Goal: Task Accomplishment & Management: Use online tool/utility

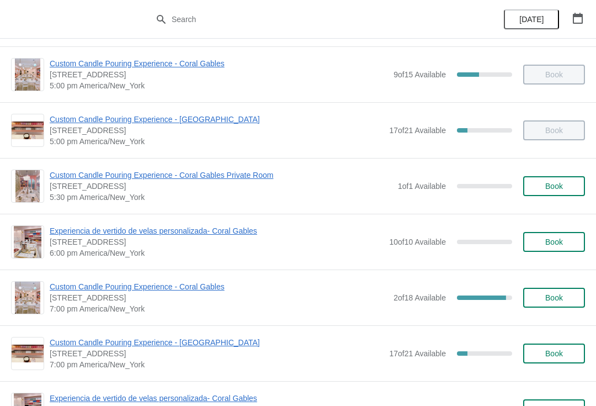
scroll to position [547, 0]
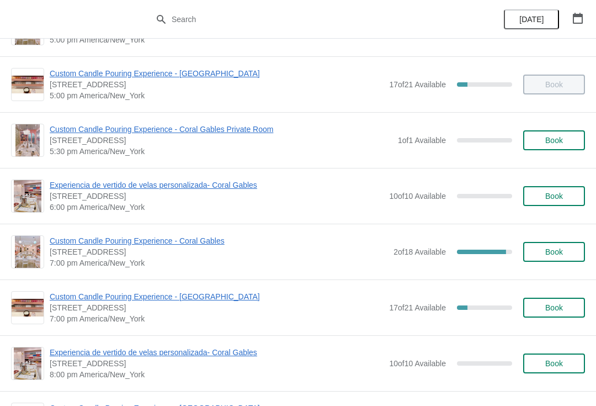
click at [75, 348] on span "Experiencia de vertido de velas personalizada- Coral Gables" at bounding box center [217, 352] width 334 height 11
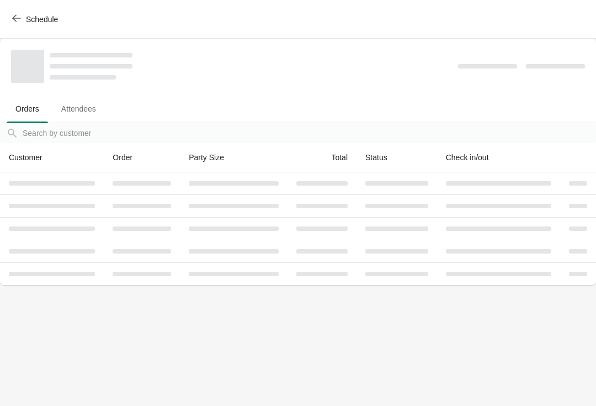
scroll to position [0, 0]
click at [24, 15] on span "Schedule" at bounding box center [36, 19] width 44 height 10
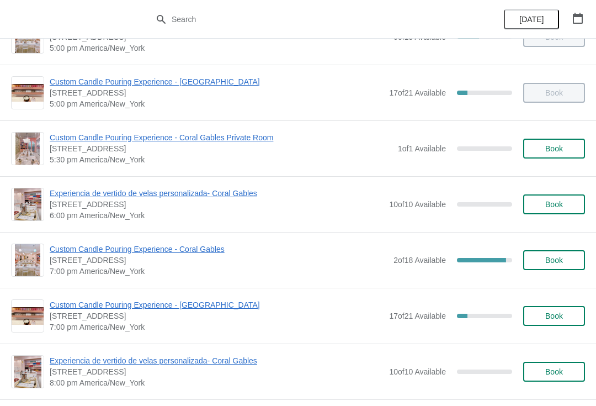
scroll to position [540, 0]
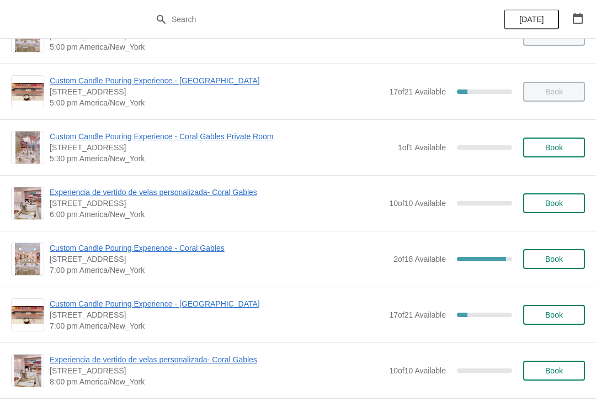
click at [176, 252] on span "Custom Candle Pouring Experience - Coral Gables" at bounding box center [219, 247] width 339 height 11
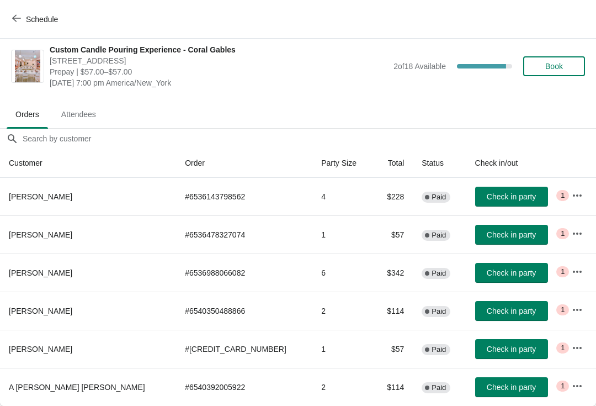
scroll to position [6, 0]
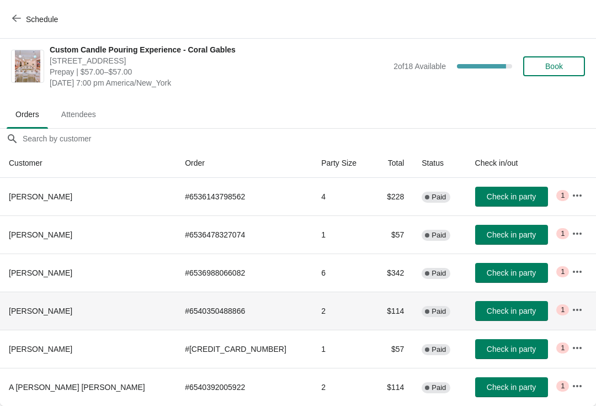
click at [507, 293] on td "Check in party" at bounding box center [515, 311] width 97 height 38
click at [487, 310] on span "Check in party" at bounding box center [511, 311] width 49 height 9
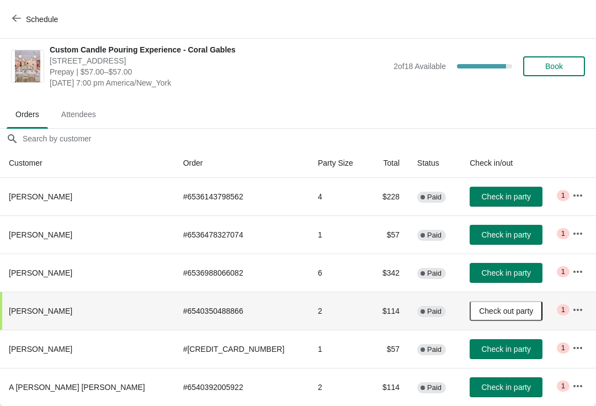
click at [480, 340] on button "Check in party" at bounding box center [506, 349] width 73 height 20
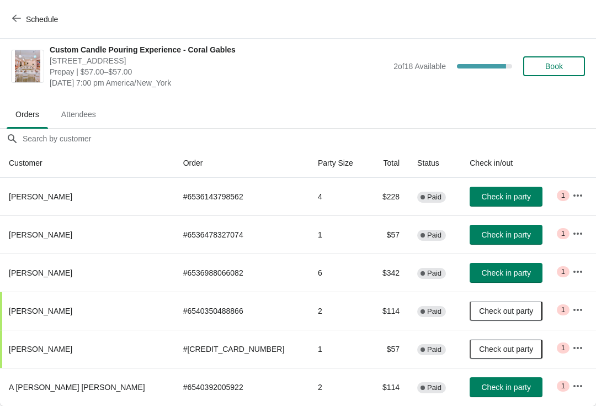
click at [30, 39] on div "Custom Candle Pouring Experience - Coral Gables [STREET_ADDRESS] Prepay | $57.0…" at bounding box center [298, 66] width 596 height 66
click at [30, 25] on button "Schedule" at bounding box center [36, 19] width 61 height 20
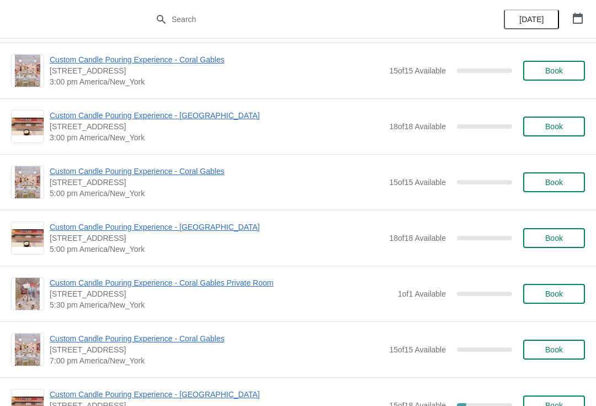
scroll to position [4650, 0]
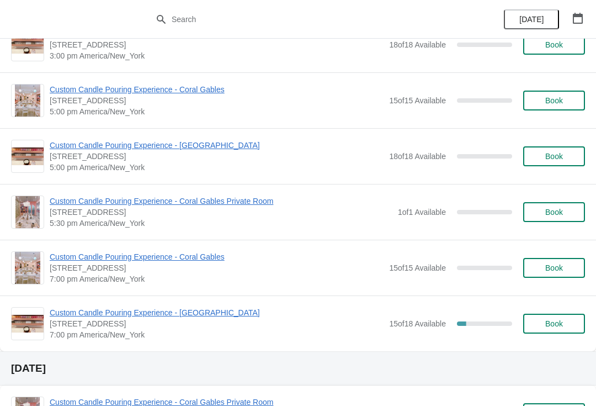
click at [190, 261] on span "Custom Candle Pouring Experience - Coral Gables" at bounding box center [217, 256] width 334 height 11
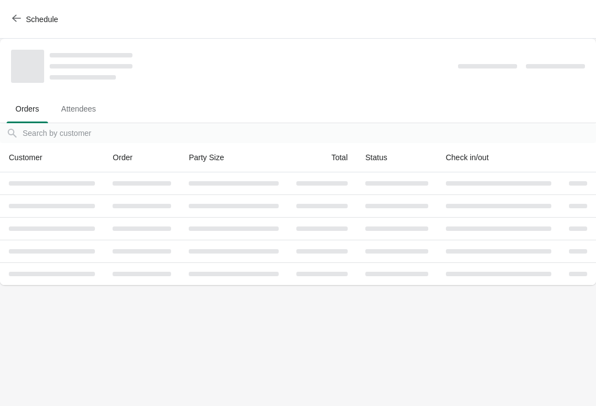
scroll to position [0, 0]
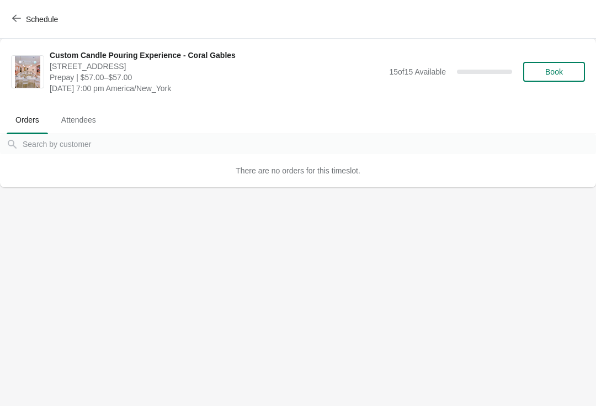
click at [13, 13] on button "Schedule" at bounding box center [36, 19] width 61 height 20
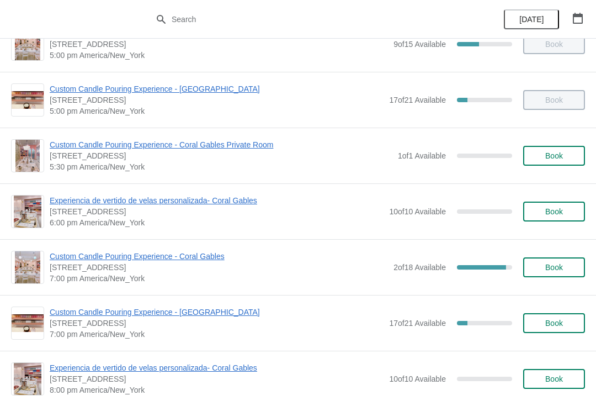
scroll to position [562, 0]
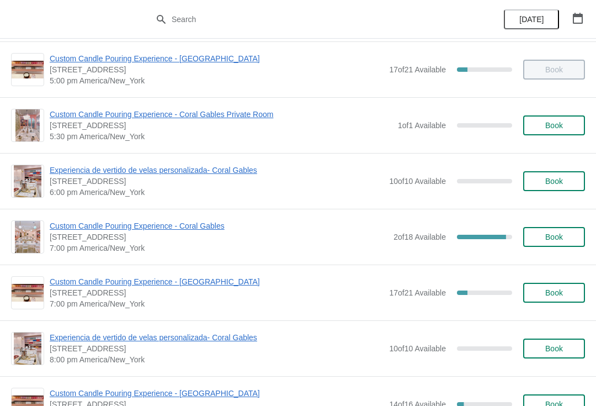
click at [65, 221] on span "Custom Candle Pouring Experience - Coral Gables" at bounding box center [219, 225] width 339 height 11
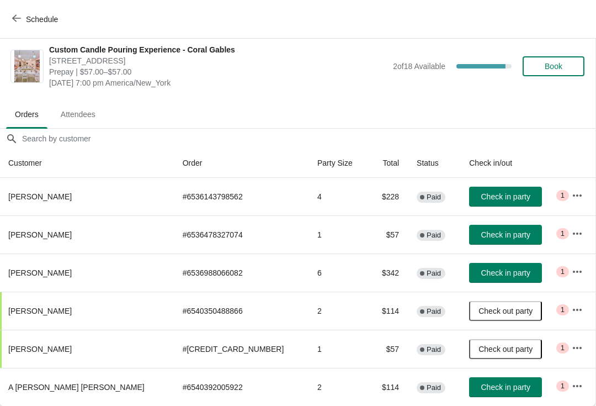
scroll to position [6, 1]
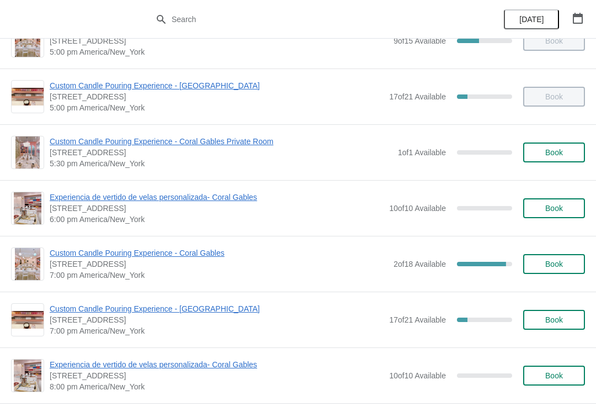
scroll to position [541, 0]
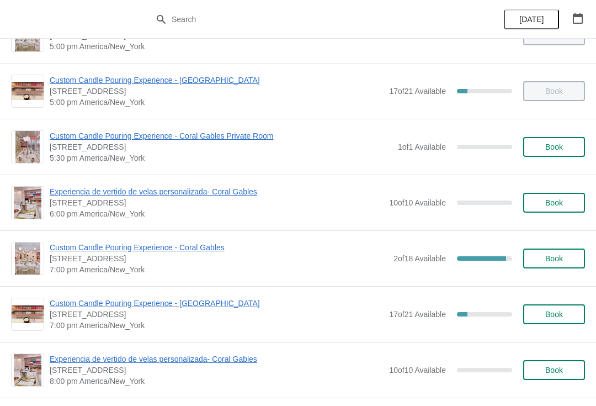
click at [141, 249] on span "Custom Candle Pouring Experience - Coral Gables" at bounding box center [219, 247] width 339 height 11
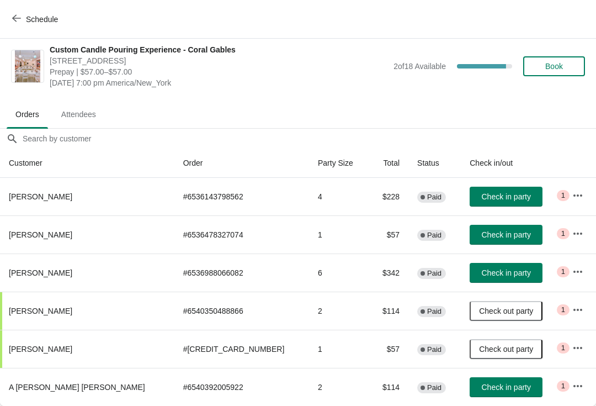
scroll to position [6, 0]
click at [484, 195] on span "Check in party" at bounding box center [506, 196] width 49 height 9
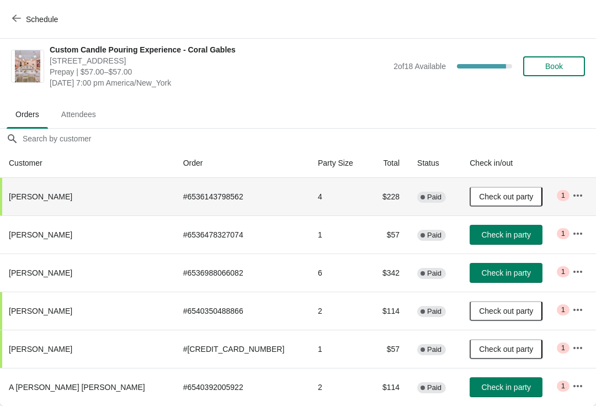
click at [479, 193] on span "Check out party" at bounding box center [506, 196] width 54 height 9
click at [470, 381] on button "Check in party" at bounding box center [506, 387] width 73 height 20
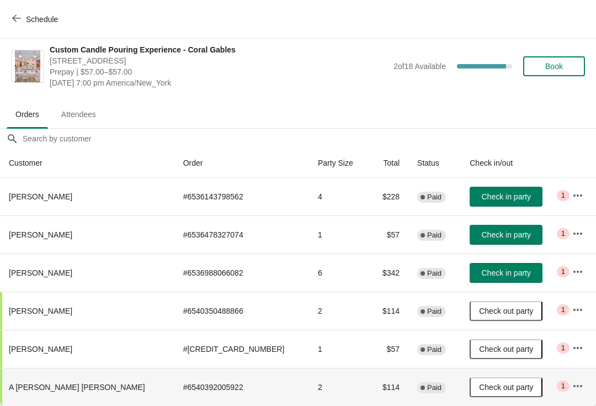
click at [478, 205] on button "Check in party" at bounding box center [506, 197] width 73 height 20
